Goal: Information Seeking & Learning: Learn about a topic

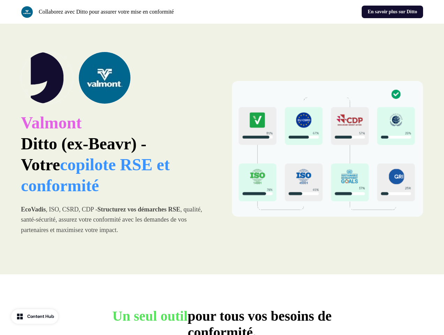
click at [222, 12] on div "Collaborez avec Ditto pour assurer votre mise en conformité En savoir plus sur …" at bounding box center [222, 12] width 444 height 24
click at [120, 12] on p "Collaborez avec Ditto pour assurer votre mise en conformité" at bounding box center [106, 12] width 135 height 8
click at [324, 12] on div "En savoir plus sur Ditto" at bounding box center [324, 12] width 198 height 13
click at [222, 149] on div "Valmont Ditto (ex-Beavr) - Votre copilote RSE et conformité EcoVadis , ISO, CSR…" at bounding box center [222, 149] width 444 height 250
click at [116, 149] on p "Valmont Ditto (ex-Beavr) - Votre copilote RSE et conformité" at bounding box center [116, 154] width 191 height 84
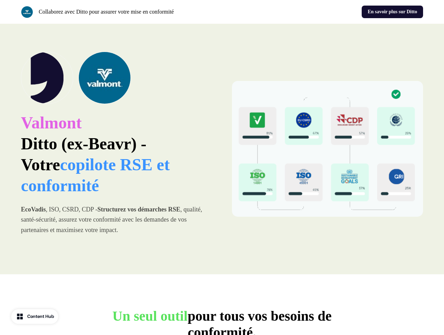
click at [116, 78] on img at bounding box center [104, 78] width 52 height 52
click at [327, 149] on img at bounding box center [327, 149] width 191 height 136
click at [222, 321] on p "Un seul outil pour tous vos besoins de conformité." at bounding box center [222, 324] width 279 height 33
click at [36, 316] on div "Content Hub" at bounding box center [40, 316] width 27 height 7
